Goal: Information Seeking & Learning: Learn about a topic

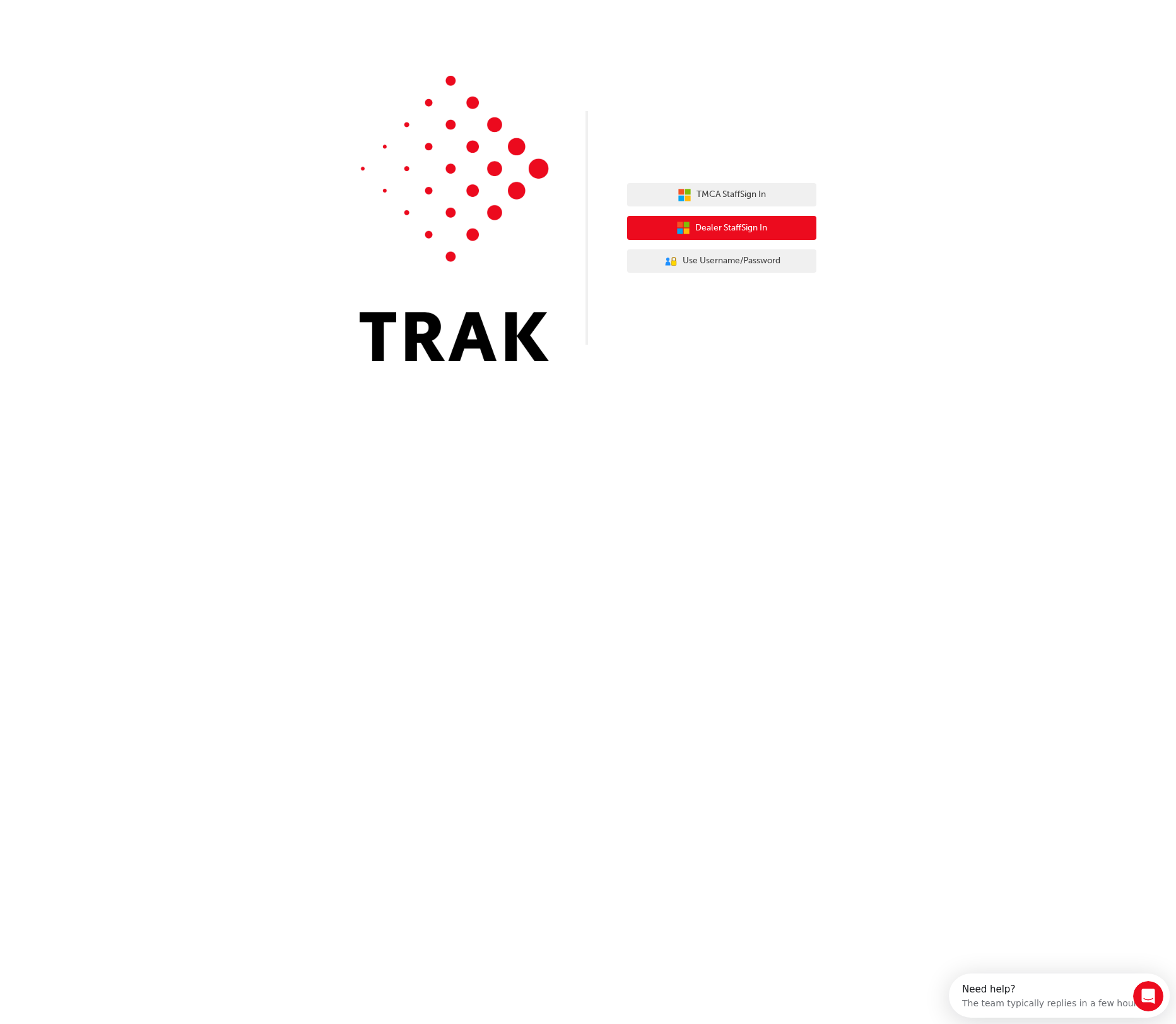
click at [739, 220] on button "Dealer Staff Sign In" at bounding box center [722, 227] width 190 height 24
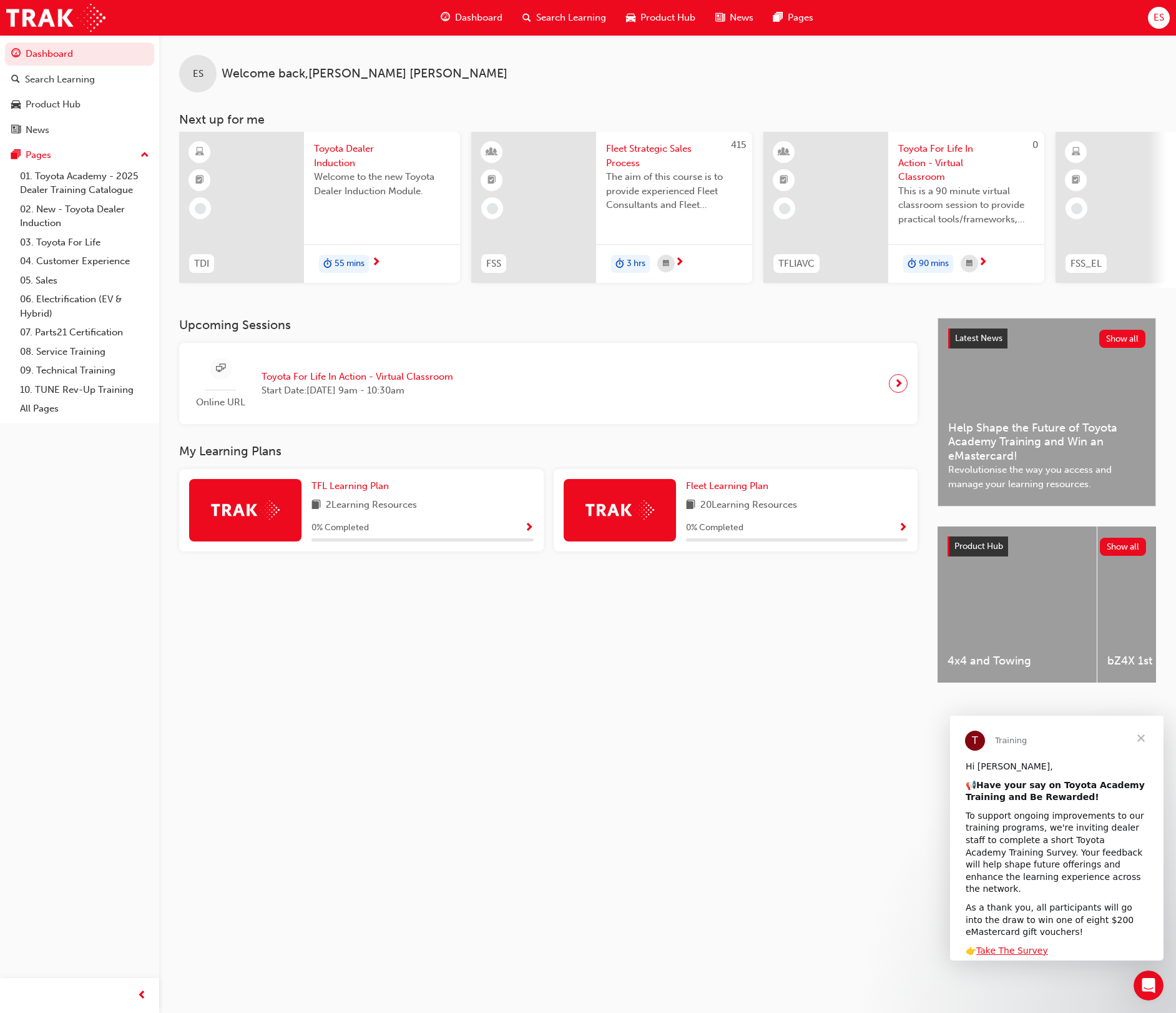
click at [610, 961] on div "ES Welcome back , [PERSON_NAME] Next up for me TDI Toyota Dealer Induction Welc…" at bounding box center [588, 507] width 1176 height 1013
click at [391, 535] on div "0 % Completed" at bounding box center [422, 528] width 222 height 15
click at [425, 669] on div "Upcoming Sessions Online URL Toyota For Life In Action - Virtual Classroom Star…" at bounding box center [558, 511] width 759 height 387
click at [58, 80] on div "Search Learning" at bounding box center [60, 80] width 70 height 15
